Goal: Check status

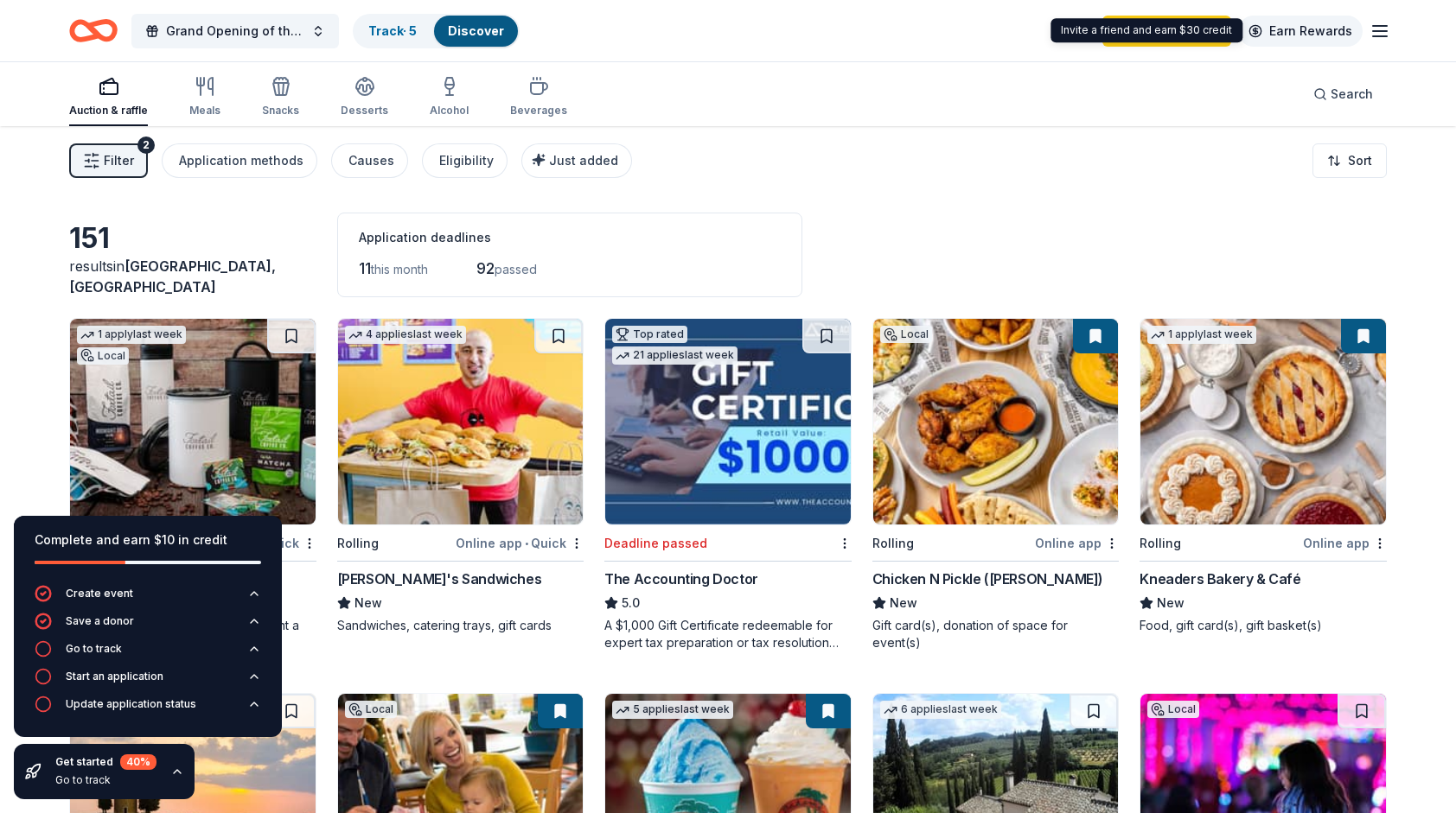
click at [1302, 30] on link "Earn Rewards" at bounding box center [1300, 31] width 124 height 31
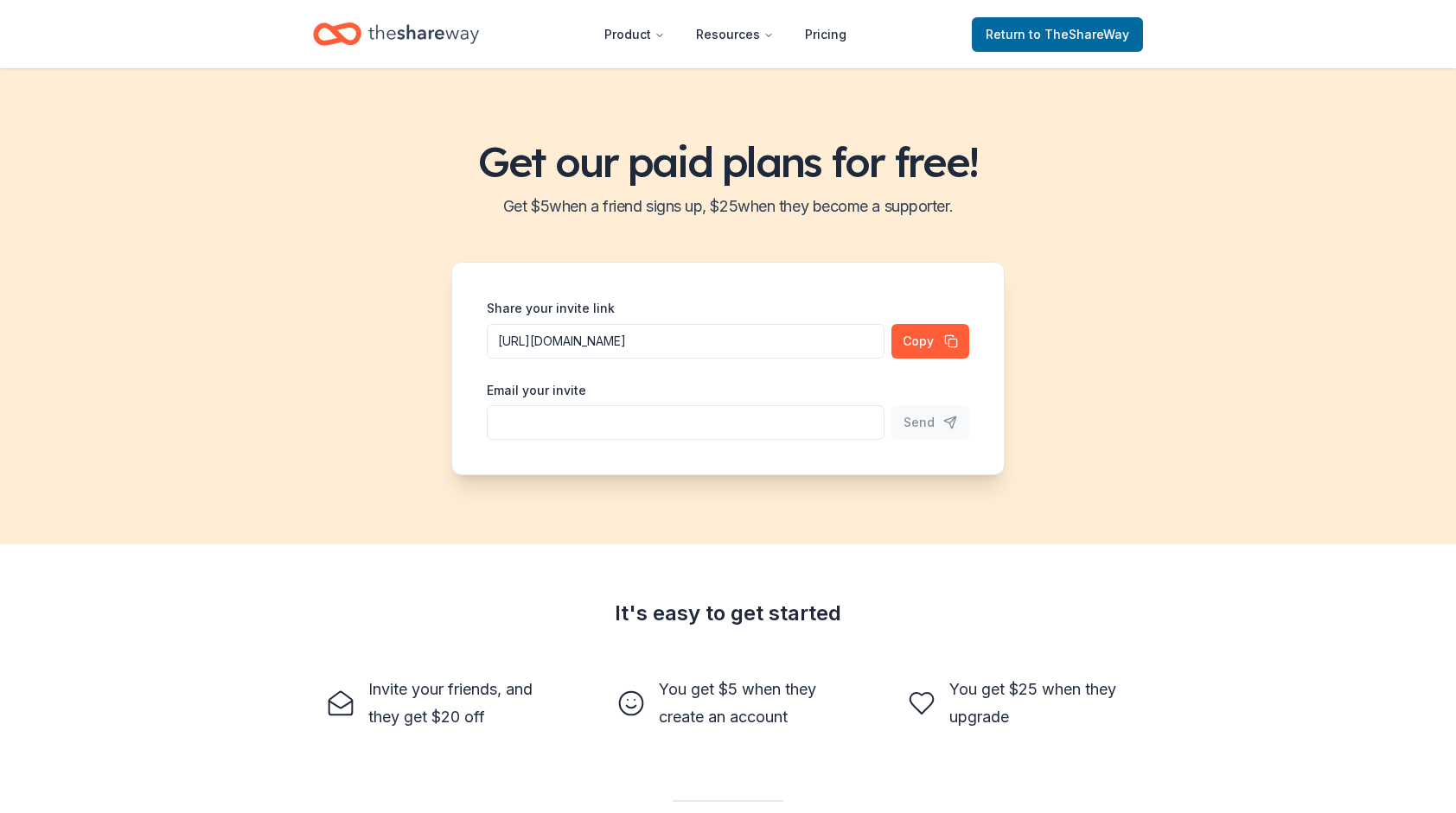
click at [416, 29] on icon "Home" at bounding box center [423, 34] width 111 height 36
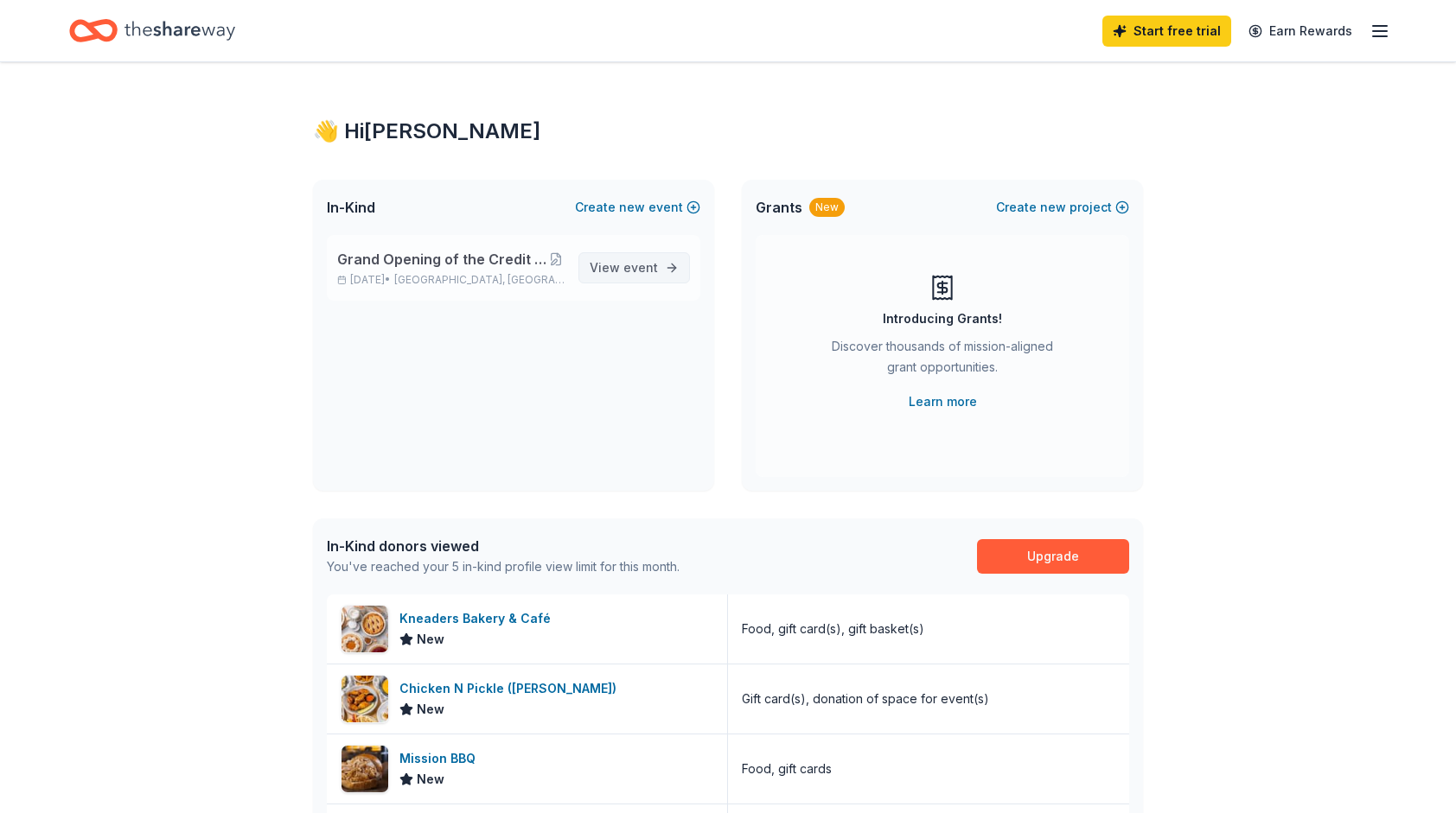
click at [616, 268] on span "View event" at bounding box center [624, 268] width 68 height 21
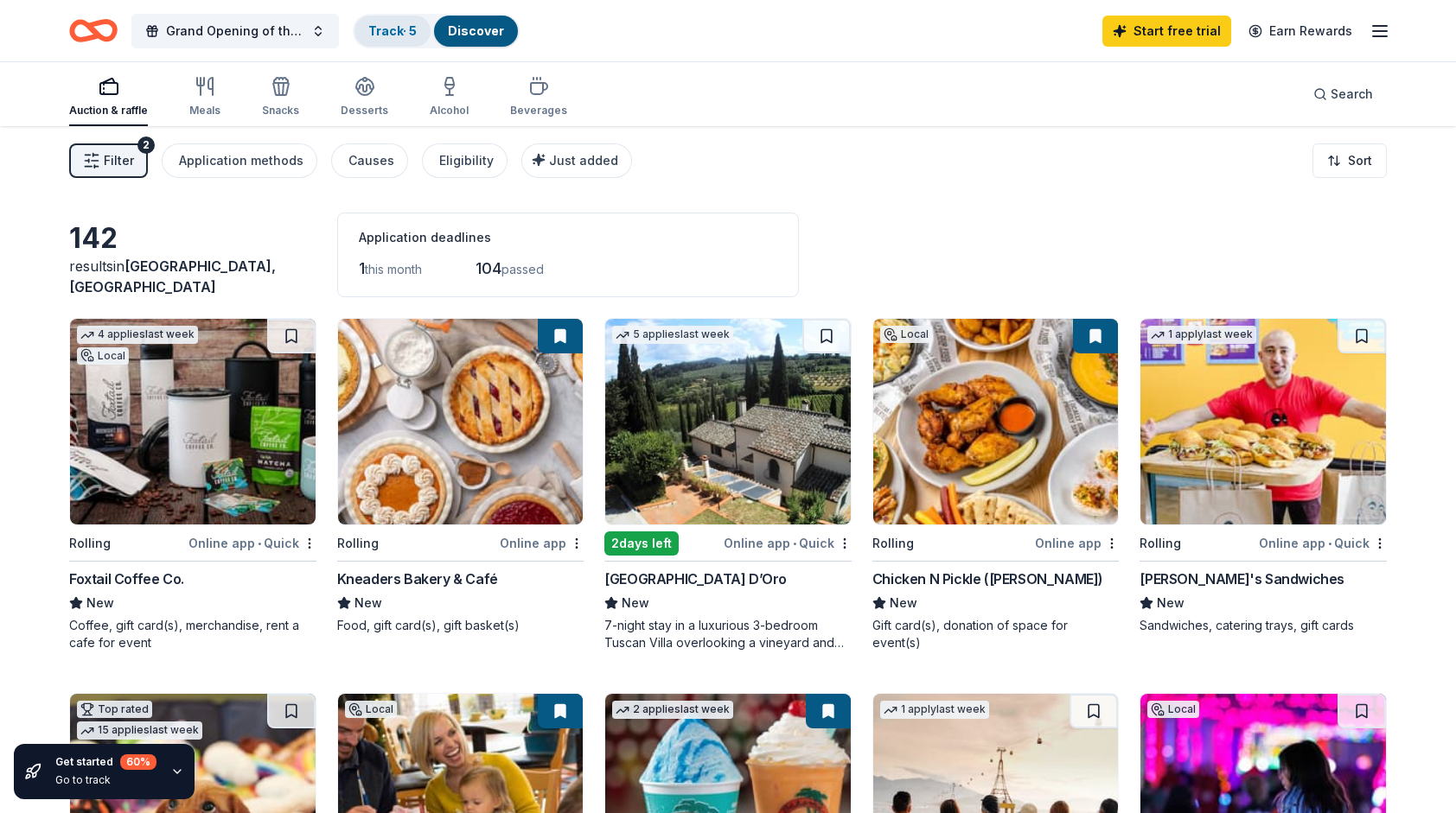
click at [384, 25] on link "Track · 5" at bounding box center [393, 30] width 48 height 14
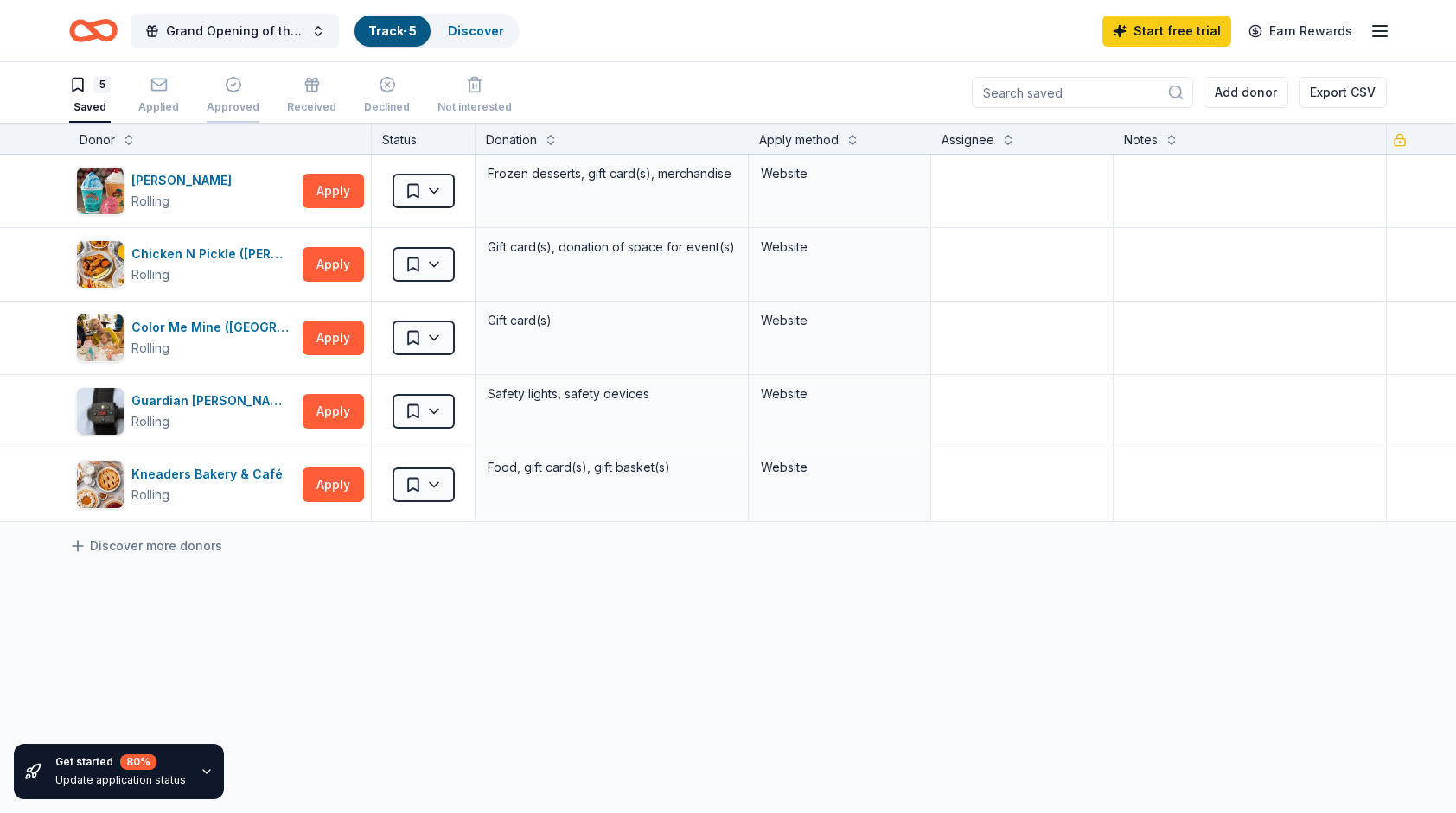
click at [243, 89] on div "button" at bounding box center [233, 85] width 53 height 17
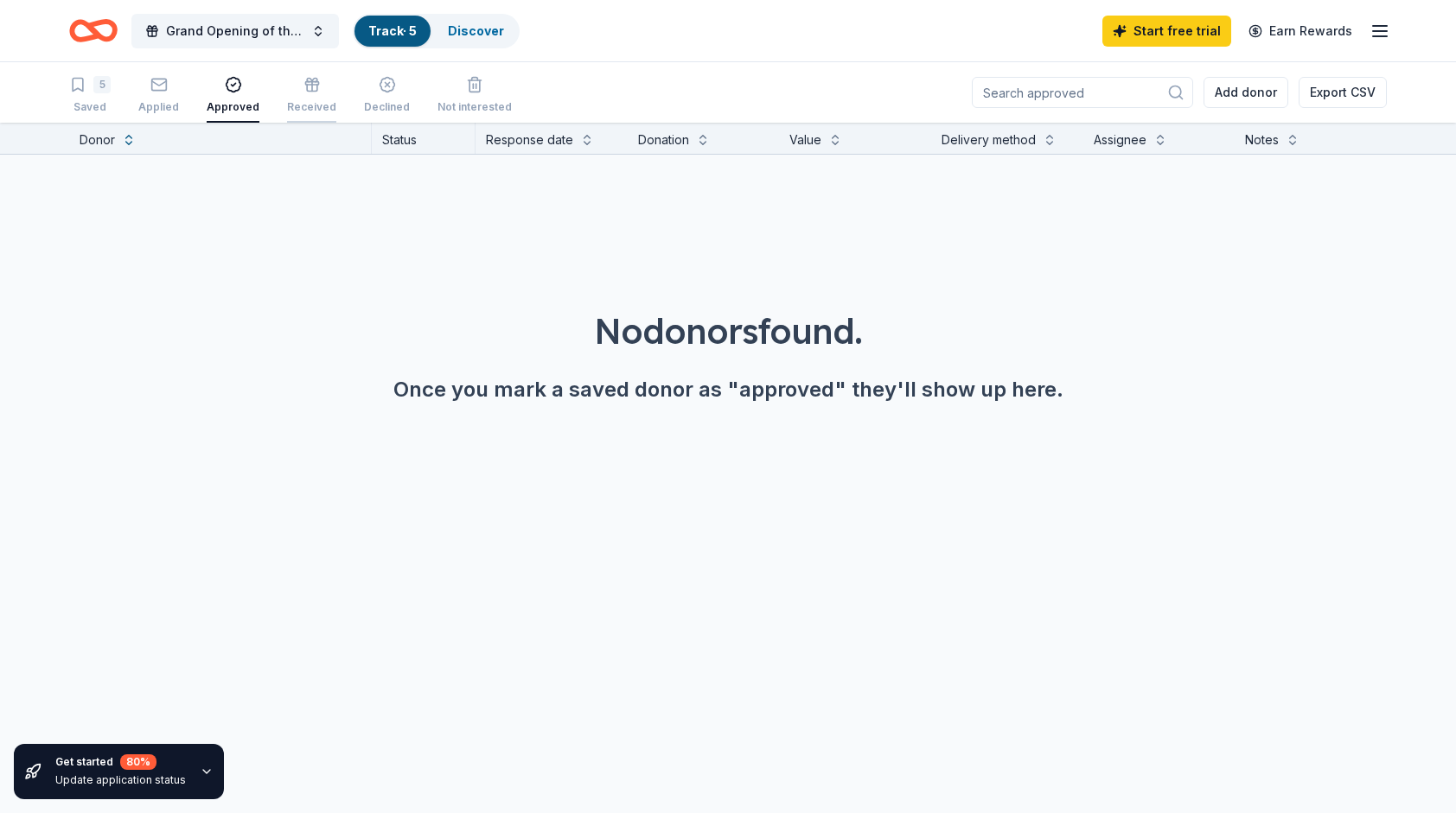
click at [303, 91] on icon "button" at bounding box center [312, 85] width 17 height 17
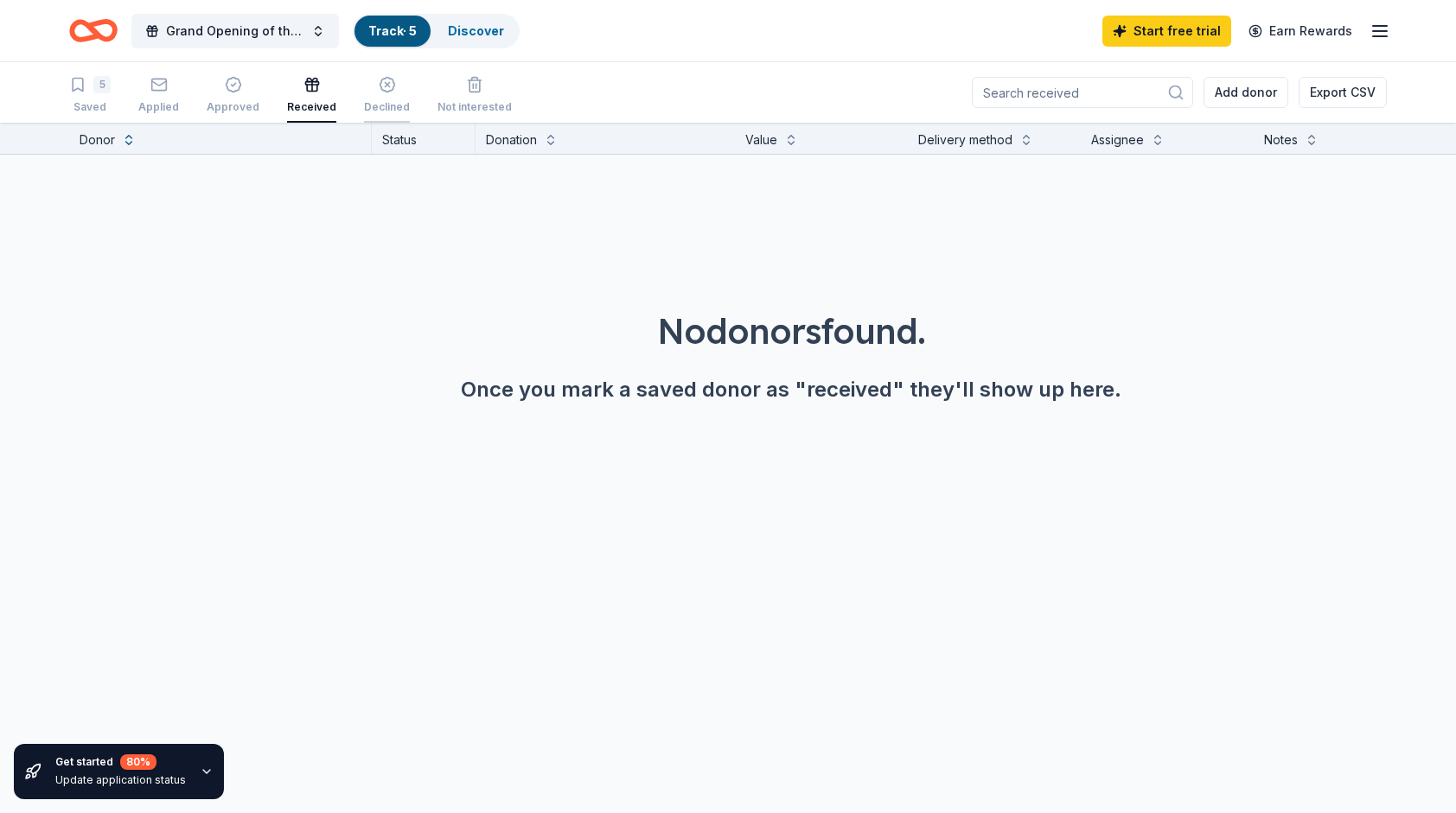
click at [382, 94] on div "Declined" at bounding box center [387, 95] width 46 height 38
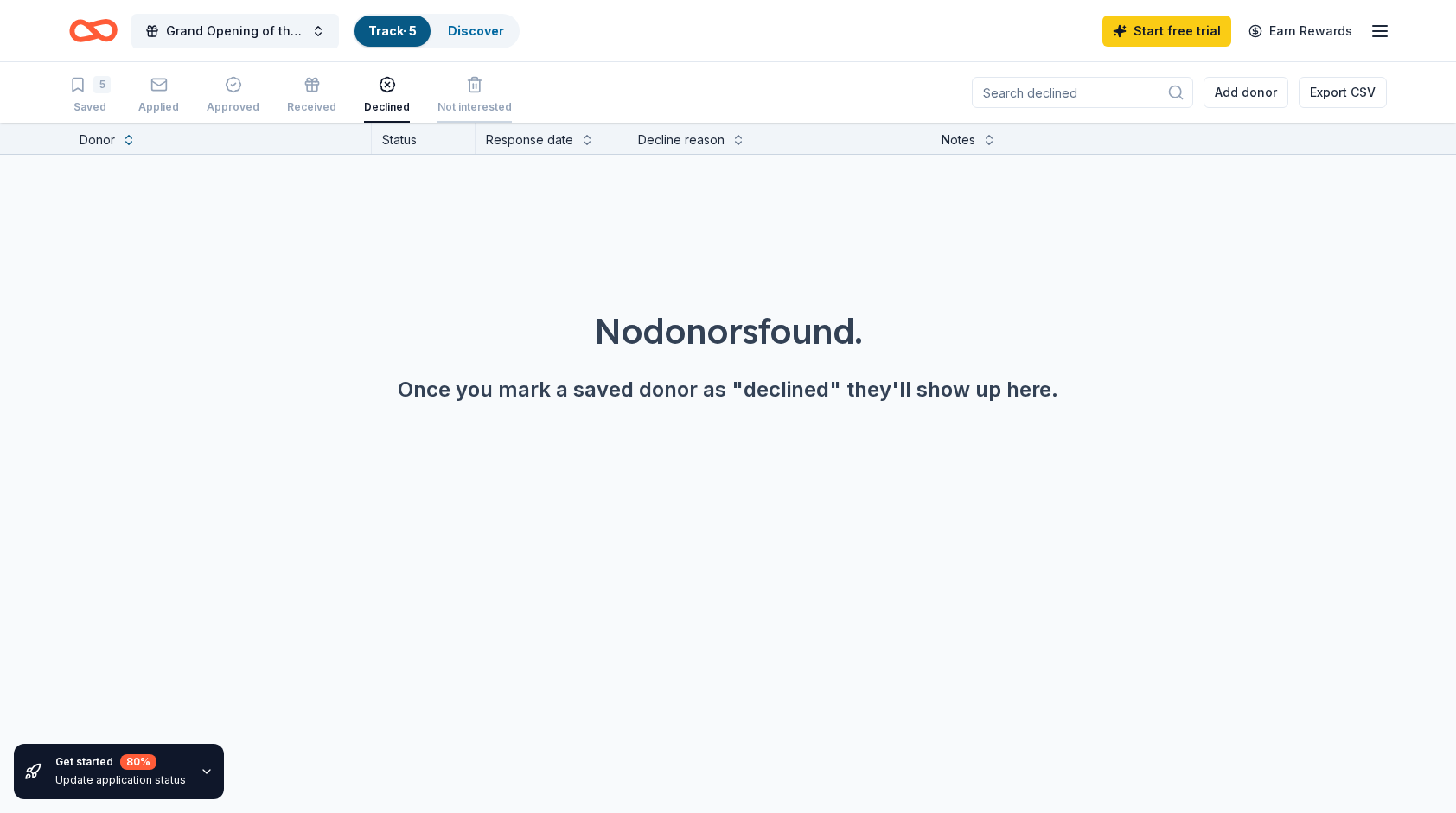
click at [470, 91] on icon "button" at bounding box center [474, 87] width 11 height 12
